Goal: Ask a question

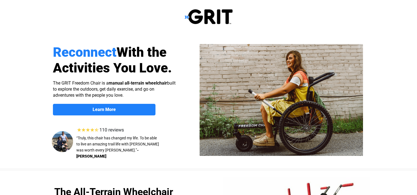
select select "US"
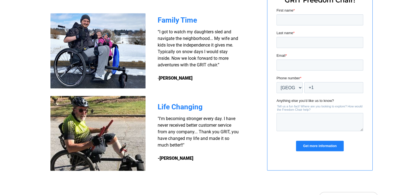
scroll to position [448, 0]
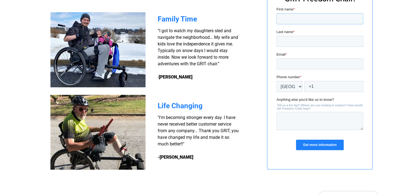
click at [299, 20] on input "First name *" at bounding box center [319, 18] width 87 height 11
type input "VIRGNIA"
click at [294, 39] on input "Last name *" at bounding box center [319, 41] width 87 height 11
type input "Collier"
click at [290, 63] on input "Email *" at bounding box center [319, 63] width 87 height 11
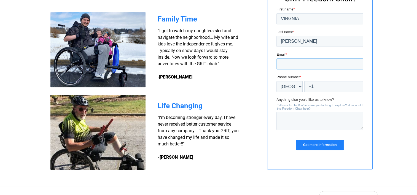
type input "FavaBean49@gmail.com"
click at [317, 89] on input "+1" at bounding box center [333, 86] width 59 height 11
type input "+1 1208230854"
click at [297, 123] on textarea "Anything else you'd like us to know?" at bounding box center [319, 121] width 87 height 18
type textarea "w"
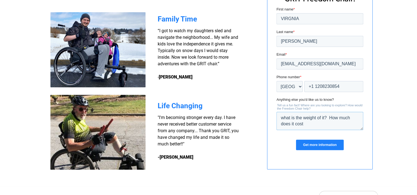
click at [303, 124] on textarea "what is the weight of it? How much does it cost" at bounding box center [319, 121] width 87 height 18
type textarea "what is the weight of it? How much does it cost?"
click at [324, 143] on input "Get more information" at bounding box center [319, 145] width 47 height 10
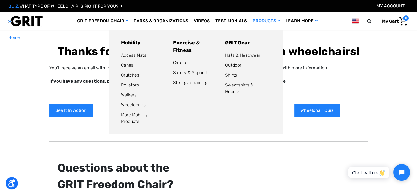
click at [280, 20] on icon at bounding box center [279, 21] width 2 height 4
